Goal: Task Accomplishment & Management: Manage account settings

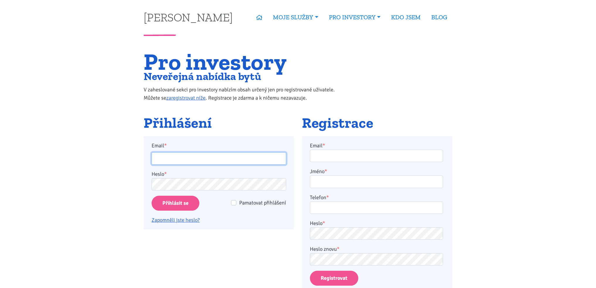
click at [220, 158] on input "Email *" at bounding box center [219, 158] width 135 height 13
type input "[EMAIL_ADDRESS][PERSON_NAME][DOMAIN_NAME]"
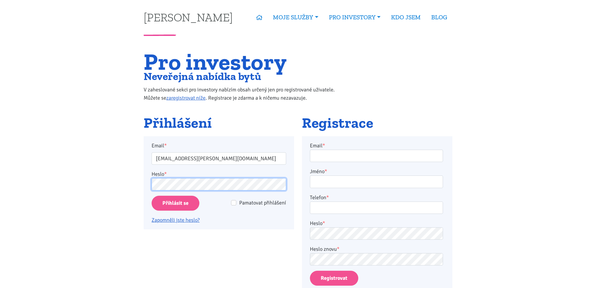
click at [152, 196] on input "Přihlásit se" at bounding box center [176, 203] width 48 height 15
click at [236, 202] on input "Pamatovat přihlášení" at bounding box center [233, 202] width 5 height 5
checkbox input "true"
click at [152, 196] on input "Přihlásit se" at bounding box center [176, 203] width 48 height 15
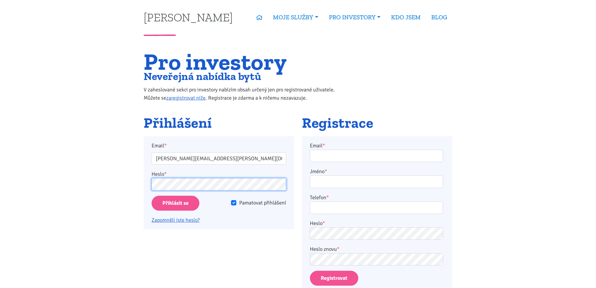
click at [152, 196] on input "Přihlásit se" at bounding box center [176, 203] width 48 height 15
click at [187, 222] on link "Zapomněli jste heslo?" at bounding box center [176, 220] width 48 height 6
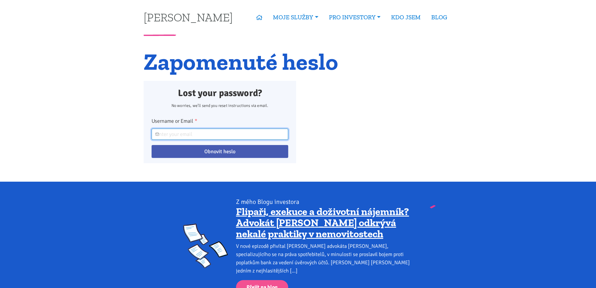
click at [176, 137] on input "Username or Email *" at bounding box center [220, 134] width 137 height 11
type input "tadeas.matys@seznam.cz"
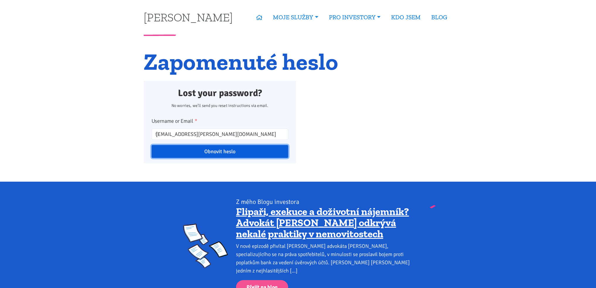
click at [210, 151] on input "Obnovit heslo" at bounding box center [220, 151] width 137 height 13
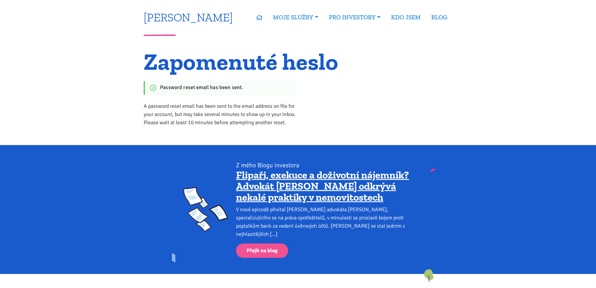
click at [186, 17] on link "[PERSON_NAME]" at bounding box center [188, 16] width 89 height 11
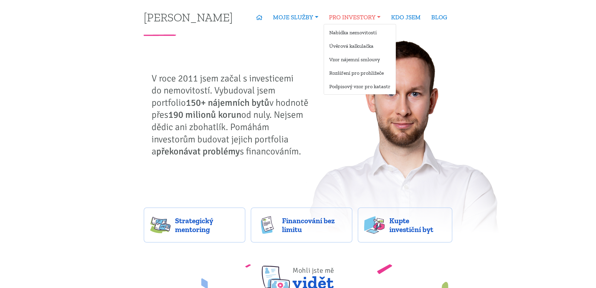
click at [366, 14] on link "PRO INVESTORY" at bounding box center [355, 17] width 62 height 13
click at [358, 34] on link "Nabídka nemovitostí" at bounding box center [360, 32] width 72 height 11
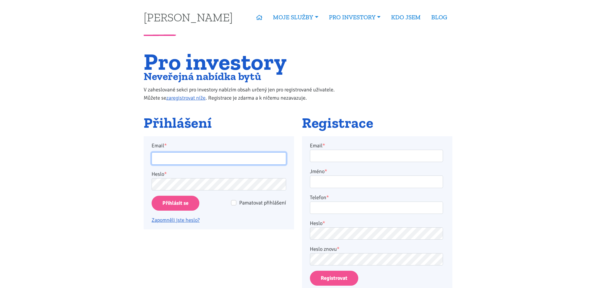
click at [210, 161] on input "Email *" at bounding box center [219, 158] width 135 height 13
click at [209, 161] on input "Email *" at bounding box center [219, 158] width 135 height 13
type input "tadeas.matys@seznam.cz"
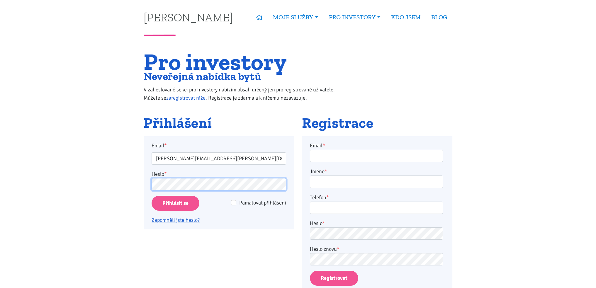
click at [152, 196] on input "Přihlásit se" at bounding box center [176, 203] width 48 height 15
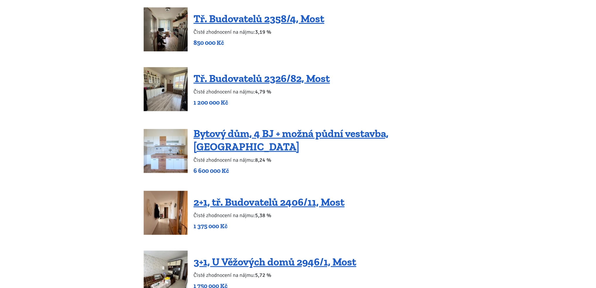
scroll to position [703, 0]
